Goal: Information Seeking & Learning: Check status

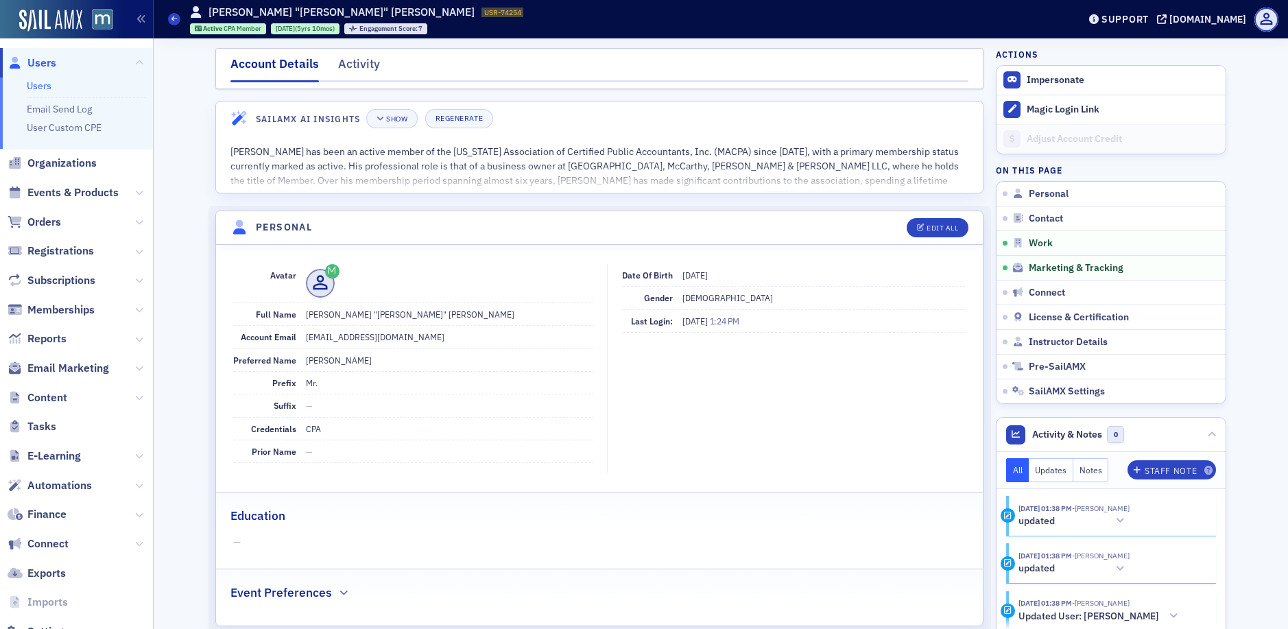
scroll to position [919, 0]
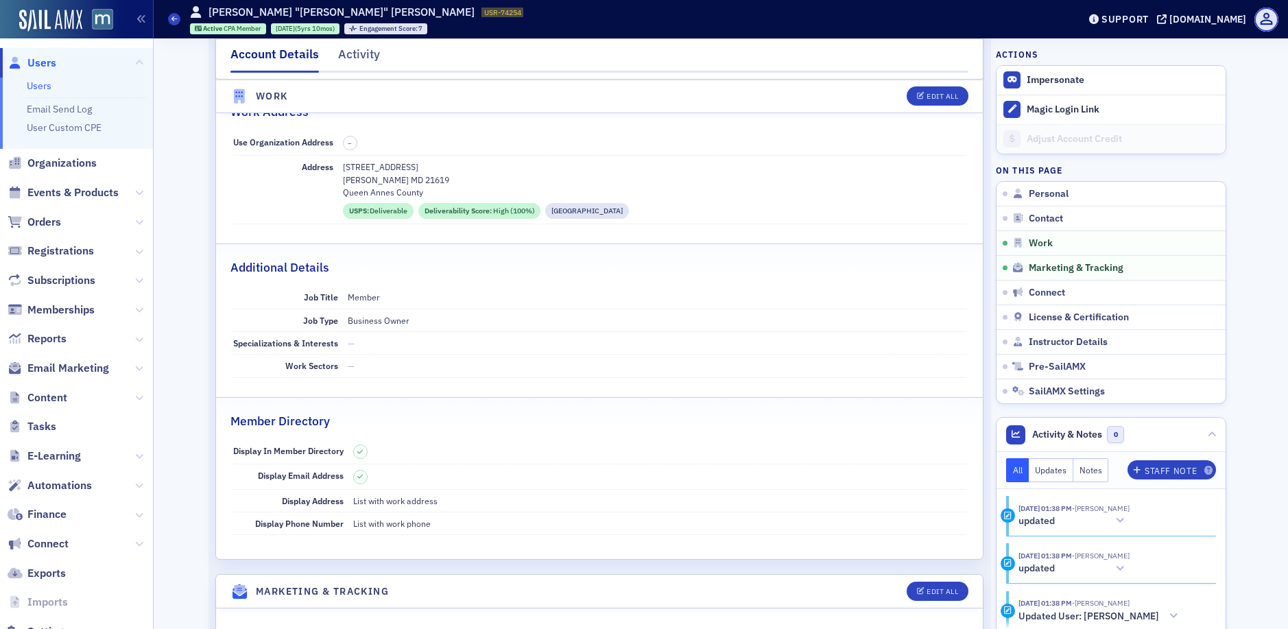
click at [49, 56] on span "Users" at bounding box center [41, 63] width 29 height 15
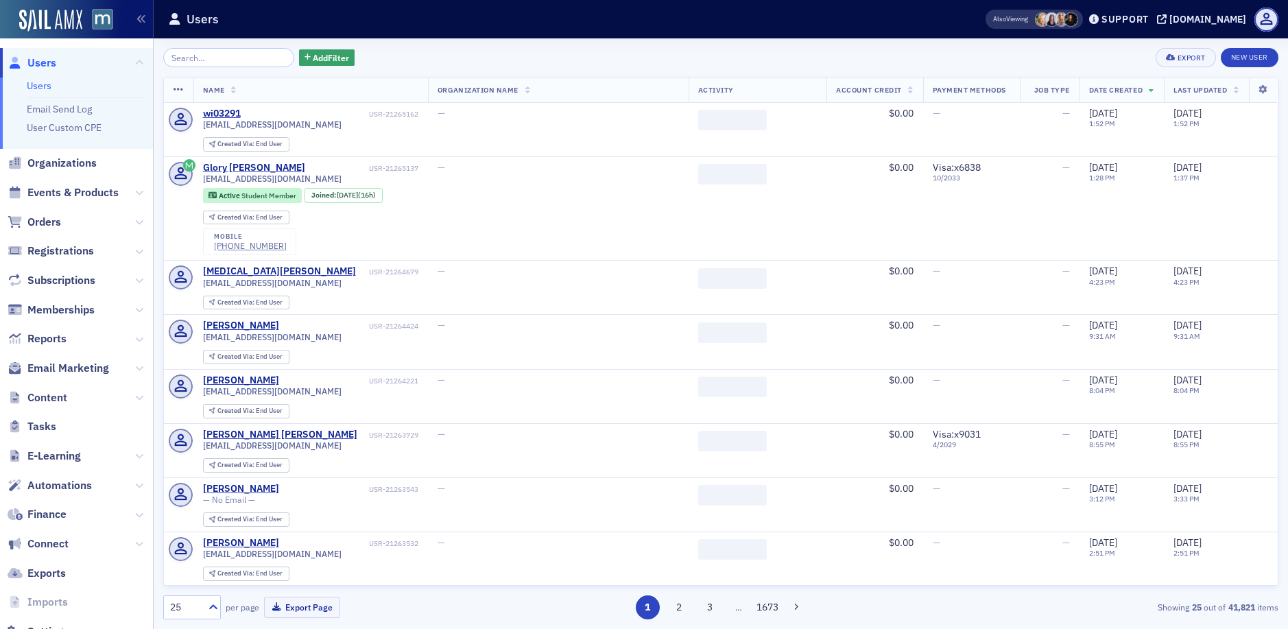
click at [251, 56] on input "search" at bounding box center [228, 57] width 131 height 19
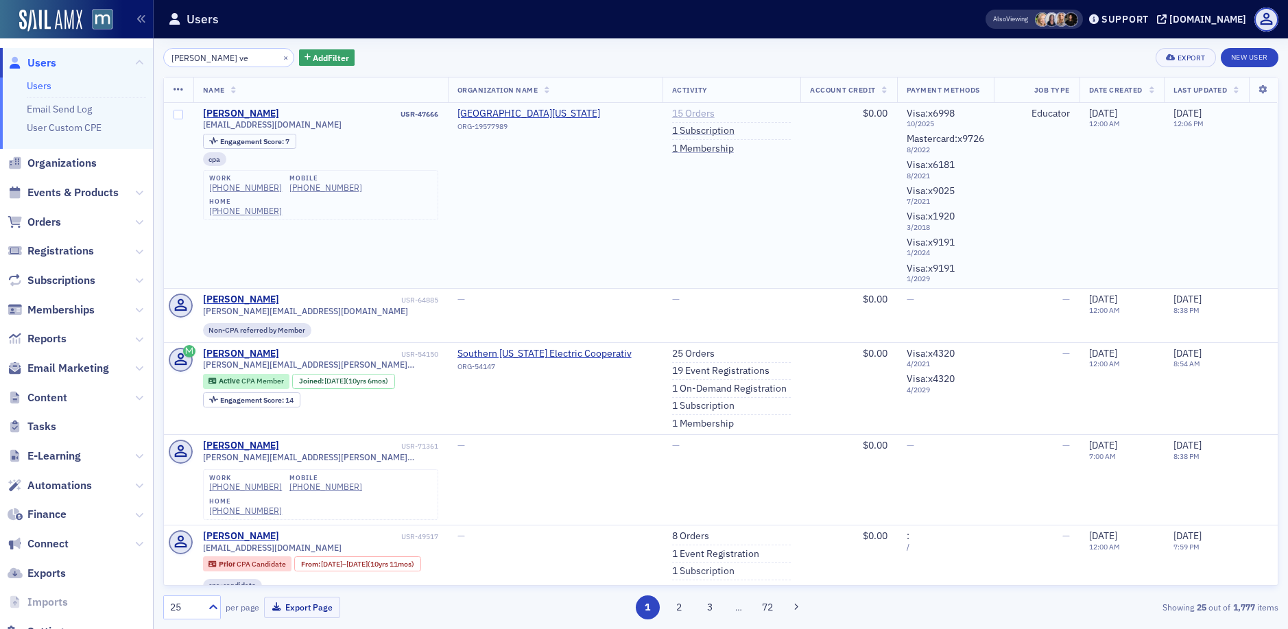
type input "[PERSON_NAME] ve"
click at [675, 113] on link "15 Orders" at bounding box center [693, 114] width 43 height 12
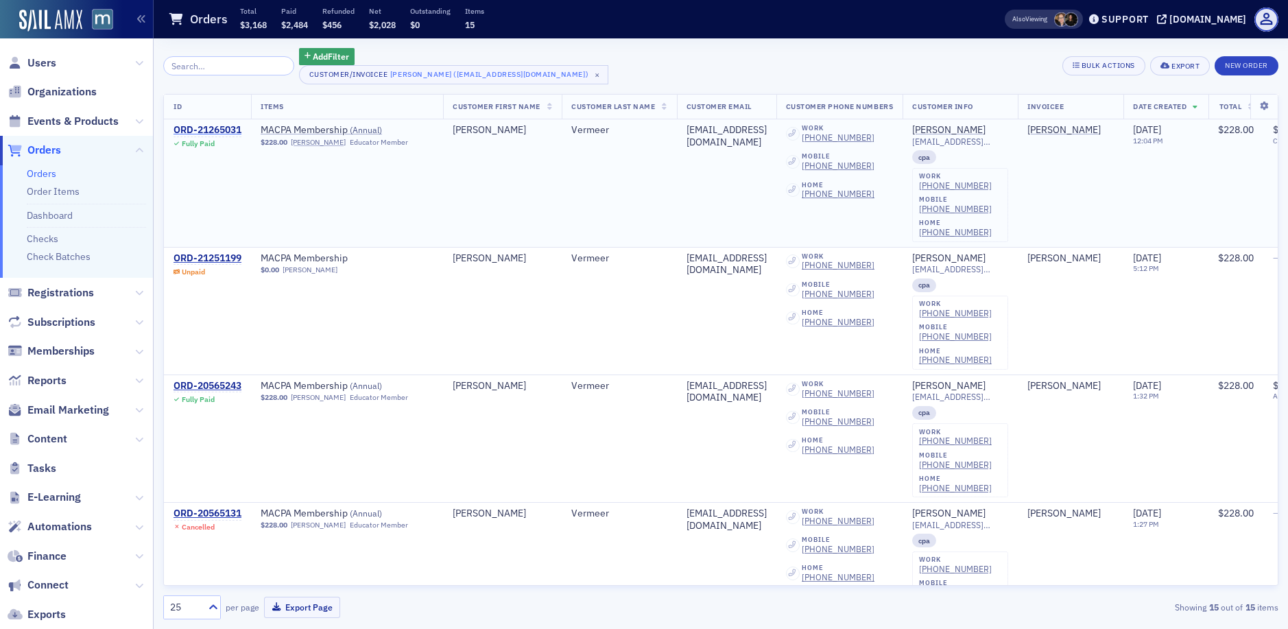
click at [213, 132] on div "ORD-21265031" at bounding box center [208, 130] width 68 height 12
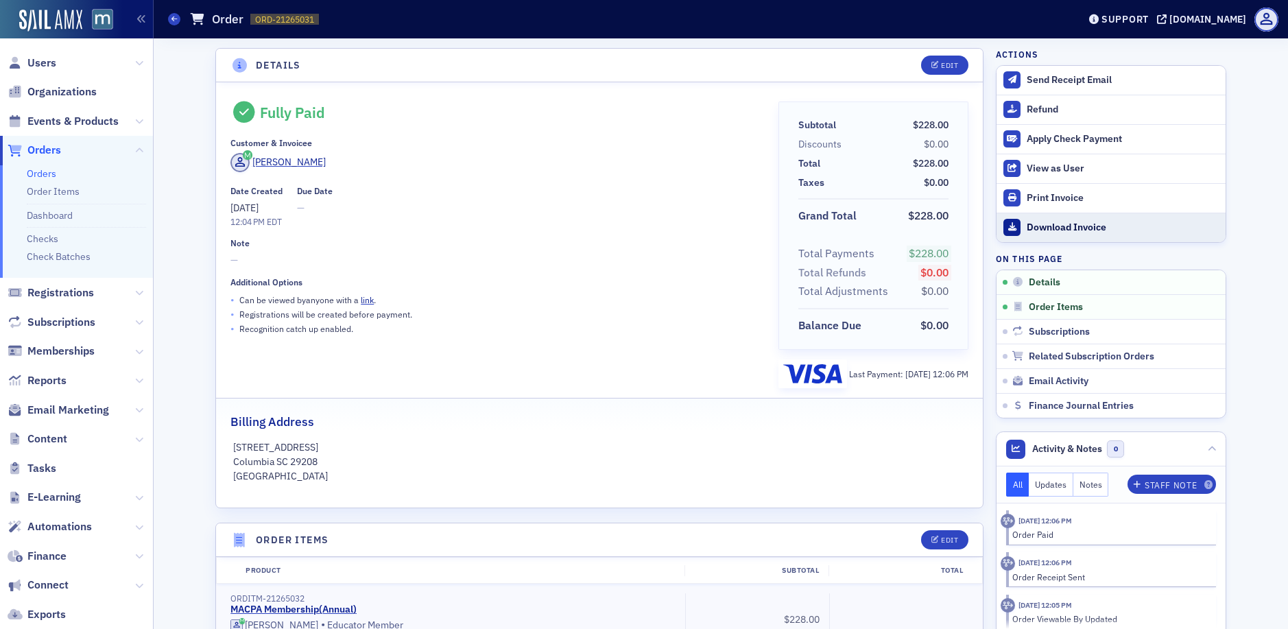
click at [1044, 229] on div "Download Invoice" at bounding box center [1123, 228] width 192 height 12
click at [58, 62] on span "Users" at bounding box center [76, 63] width 153 height 30
click at [49, 62] on span "Users" at bounding box center [41, 63] width 29 height 15
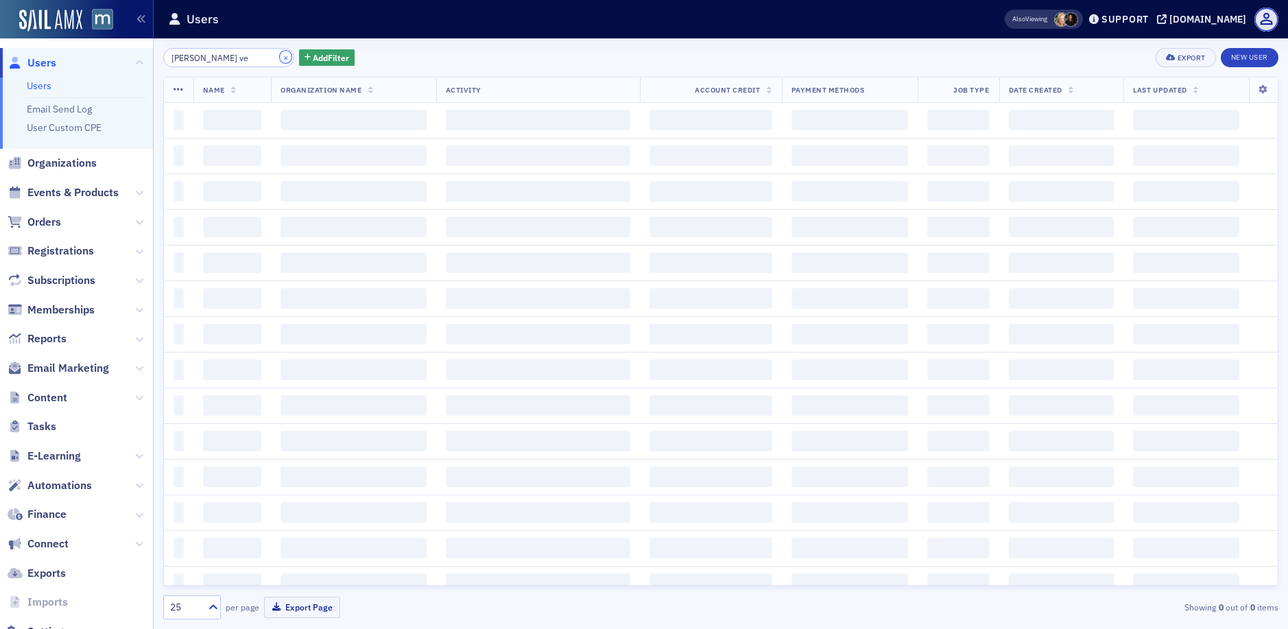
click at [280, 58] on button "×" at bounding box center [286, 57] width 12 height 12
click at [238, 61] on input "search" at bounding box center [228, 57] width 131 height 19
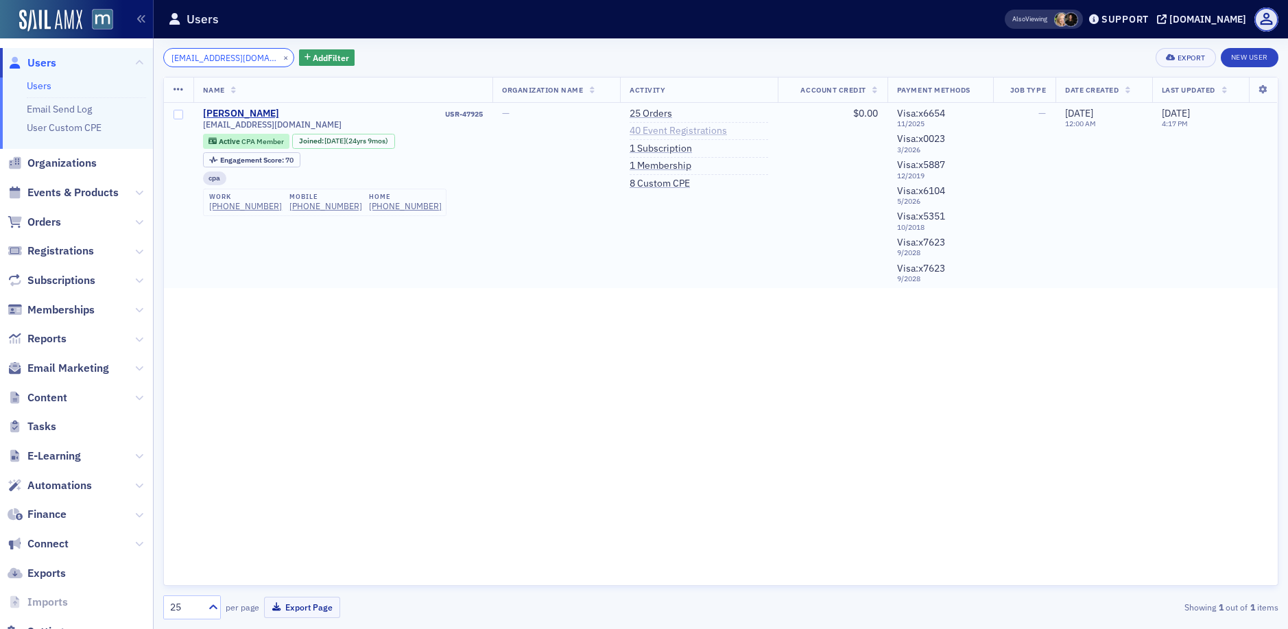
type input "[EMAIL_ADDRESS][DOMAIN_NAME]"
click at [641, 132] on link "40 Event Registrations" at bounding box center [678, 131] width 97 height 12
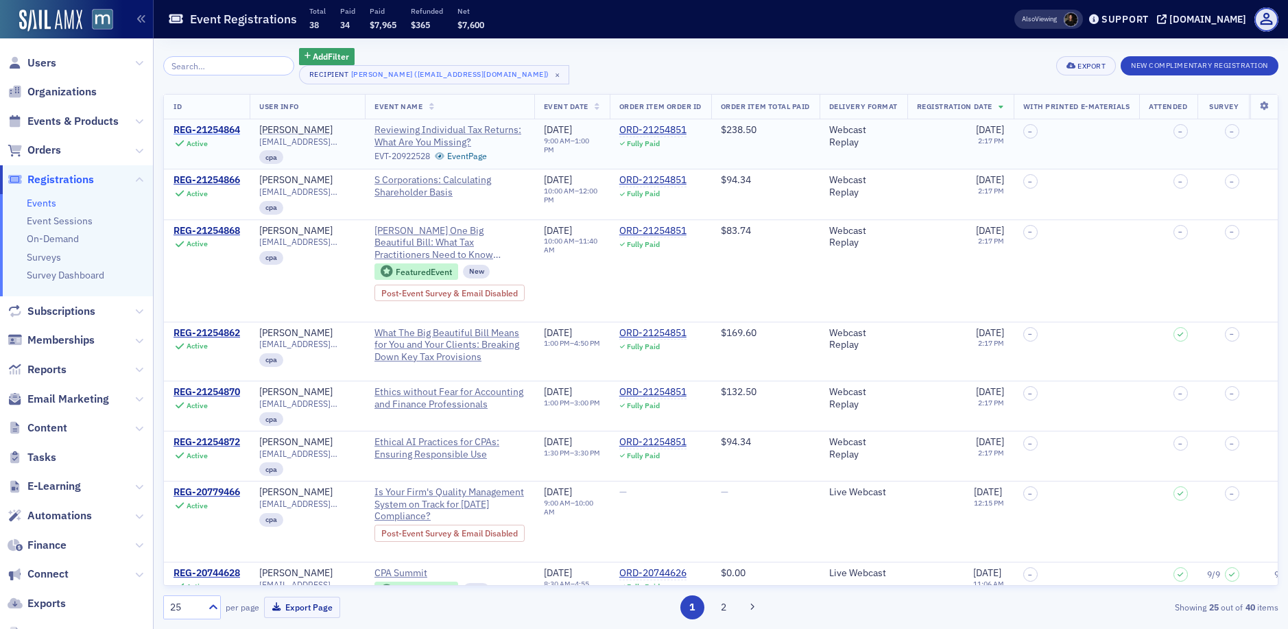
click at [213, 128] on div "REG-21254864" at bounding box center [207, 130] width 67 height 12
